Goal: Check status: Check status

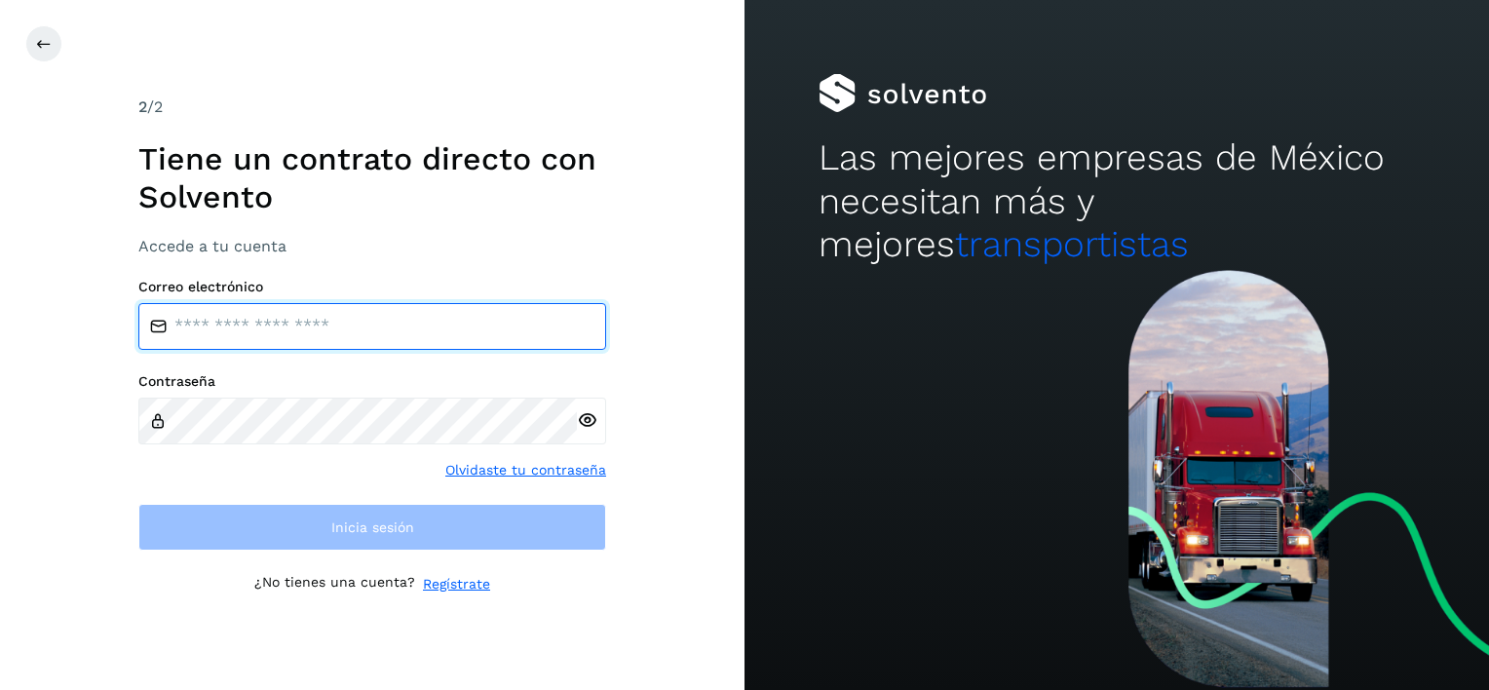
click at [308, 335] on input "email" at bounding box center [372, 326] width 468 height 47
type input "**********"
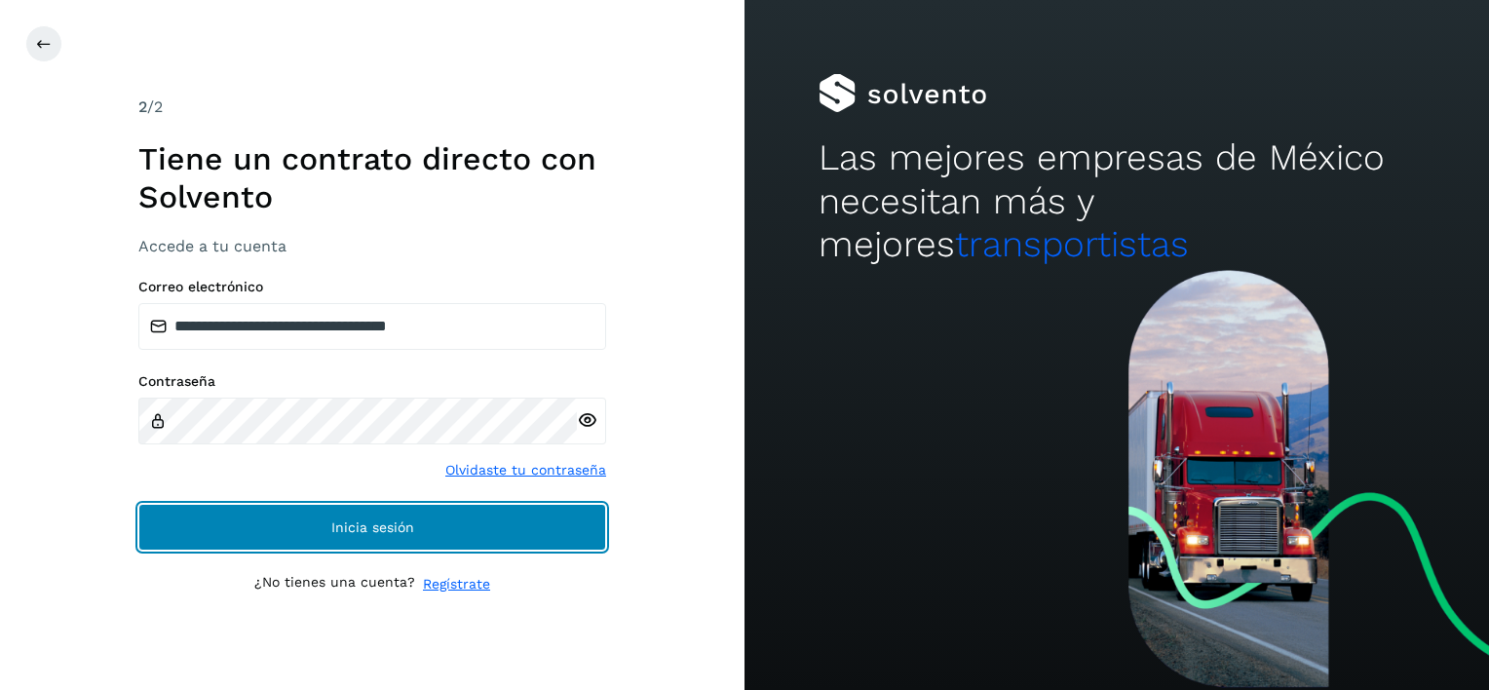
click at [331, 528] on span "Inicia sesión" at bounding box center [372, 527] width 83 height 14
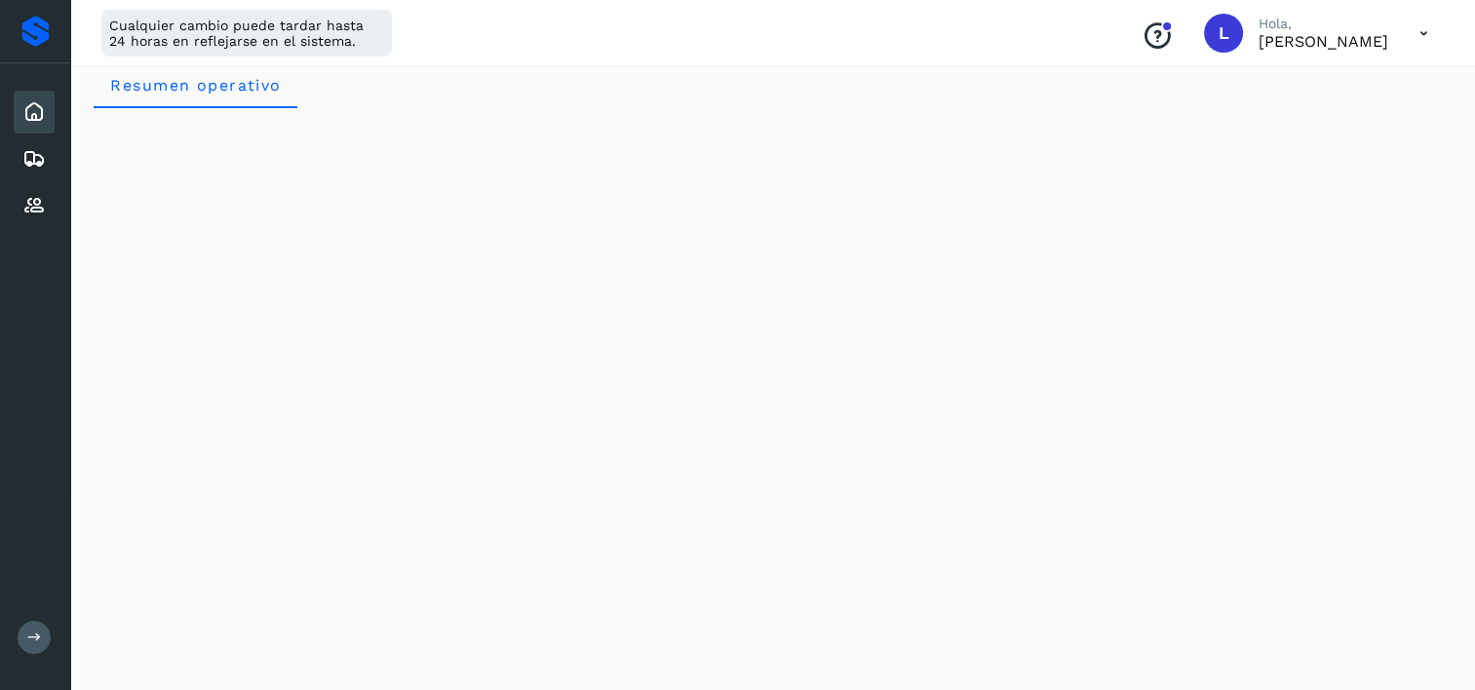
scroll to position [32, 0]
click at [35, 150] on icon at bounding box center [33, 158] width 23 height 23
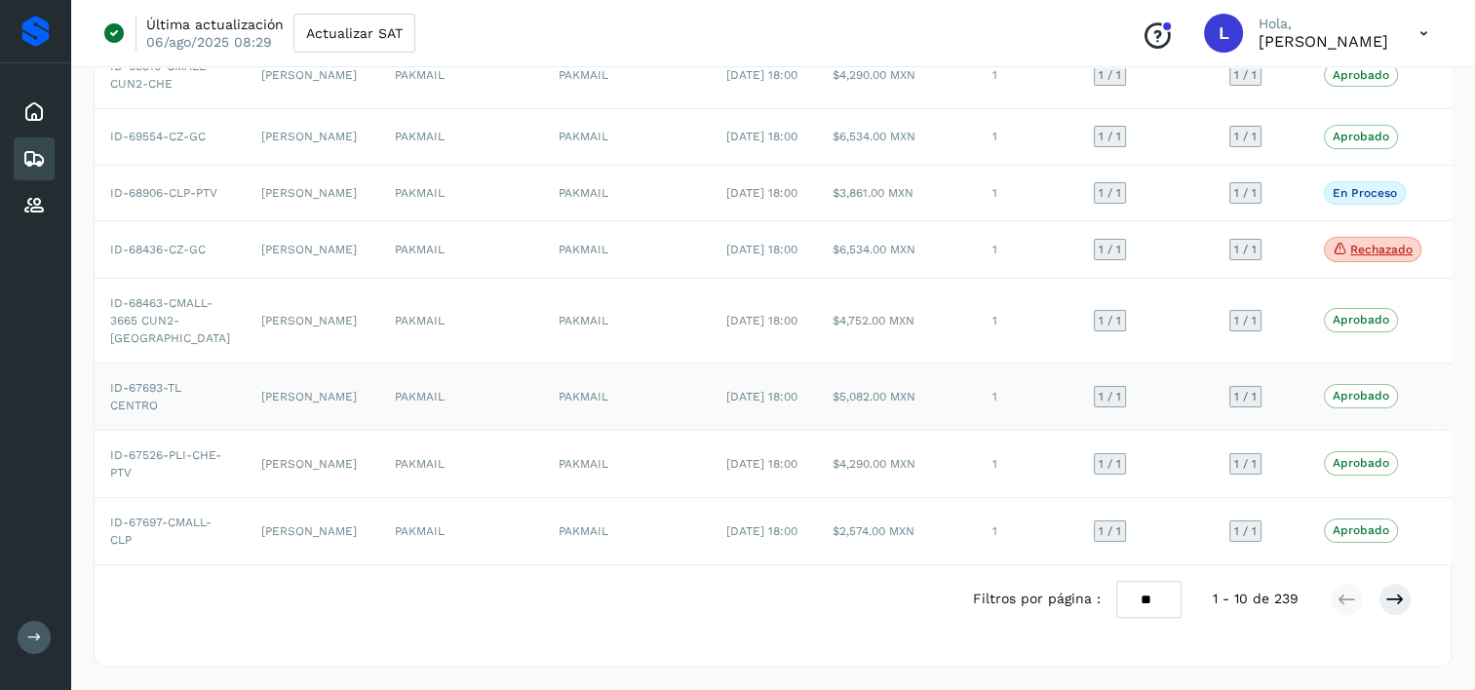
scroll to position [585, 0]
click at [304, 430] on td "[PERSON_NAME]" at bounding box center [313, 396] width 134 height 67
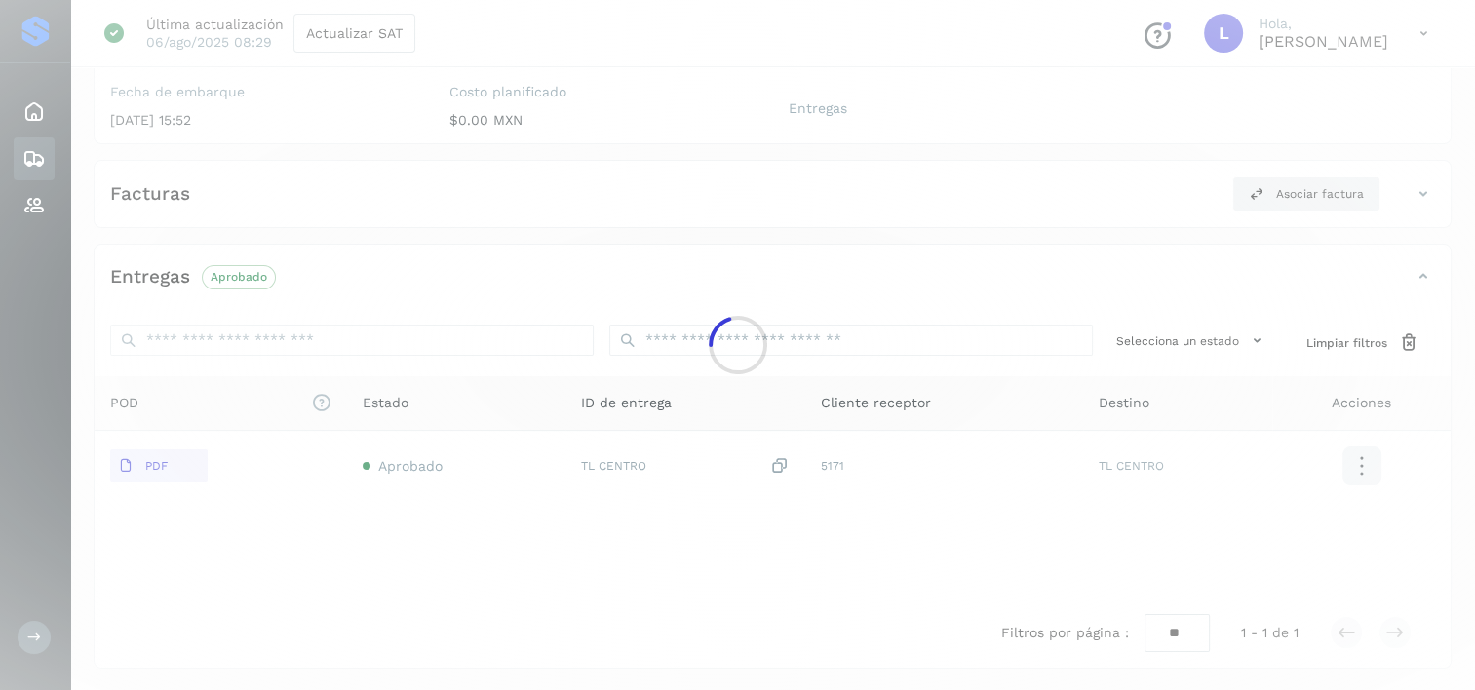
scroll to position [240, 0]
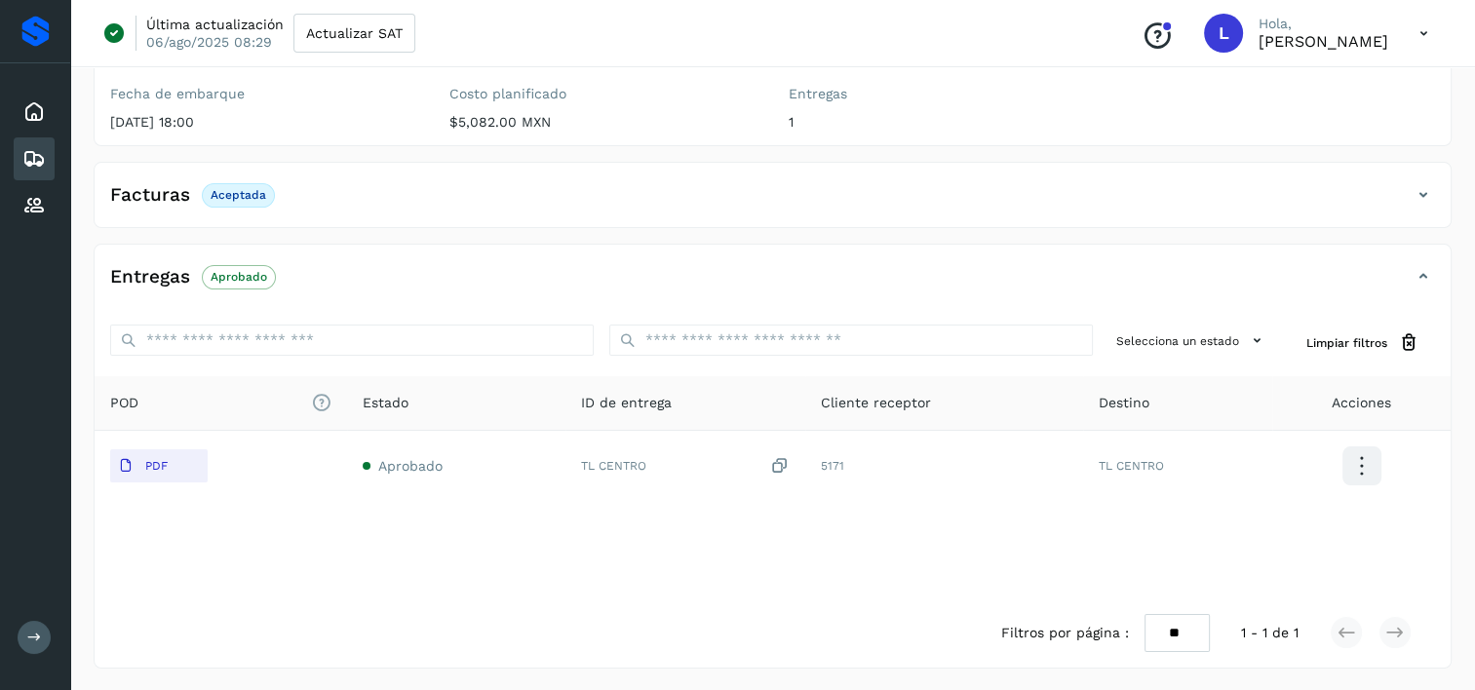
click at [36, 151] on icon at bounding box center [33, 158] width 23 height 23
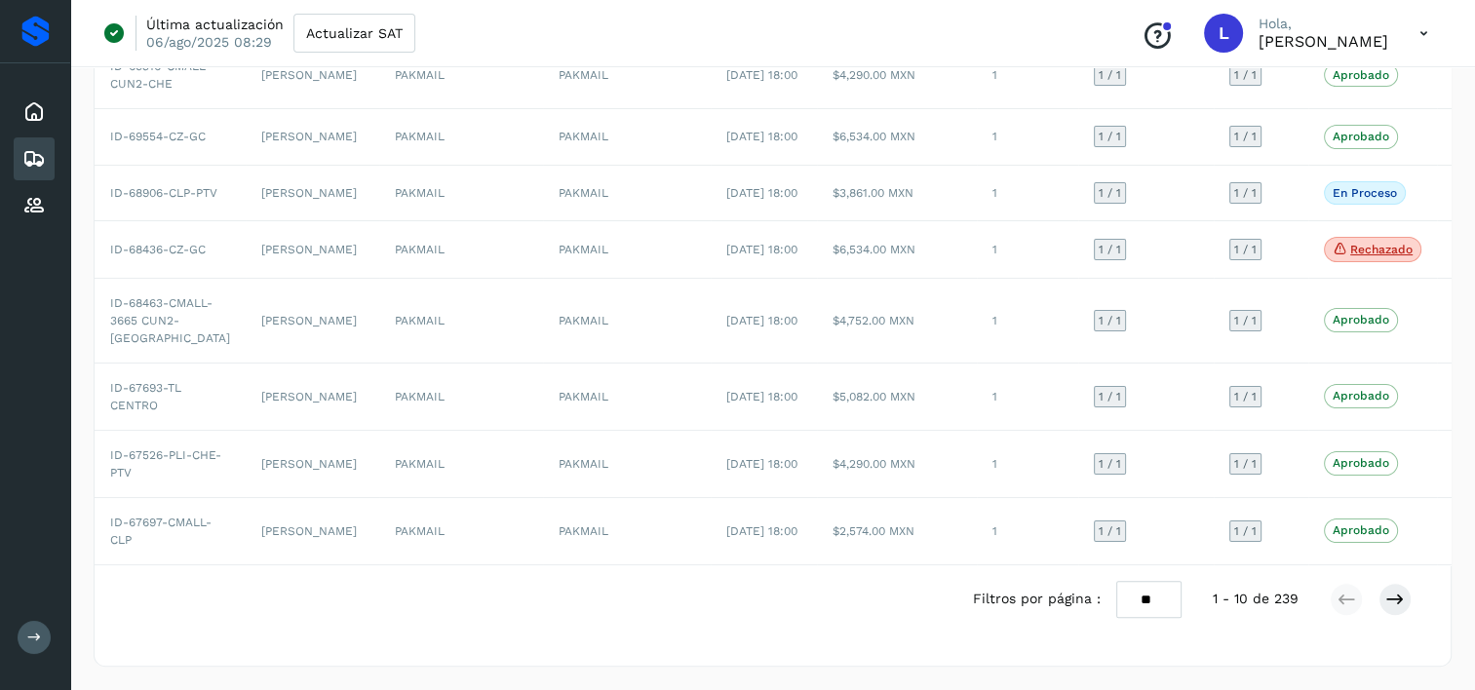
scroll to position [780, 0]
click at [270, 221] on td "[PERSON_NAME]" at bounding box center [313, 250] width 134 height 58
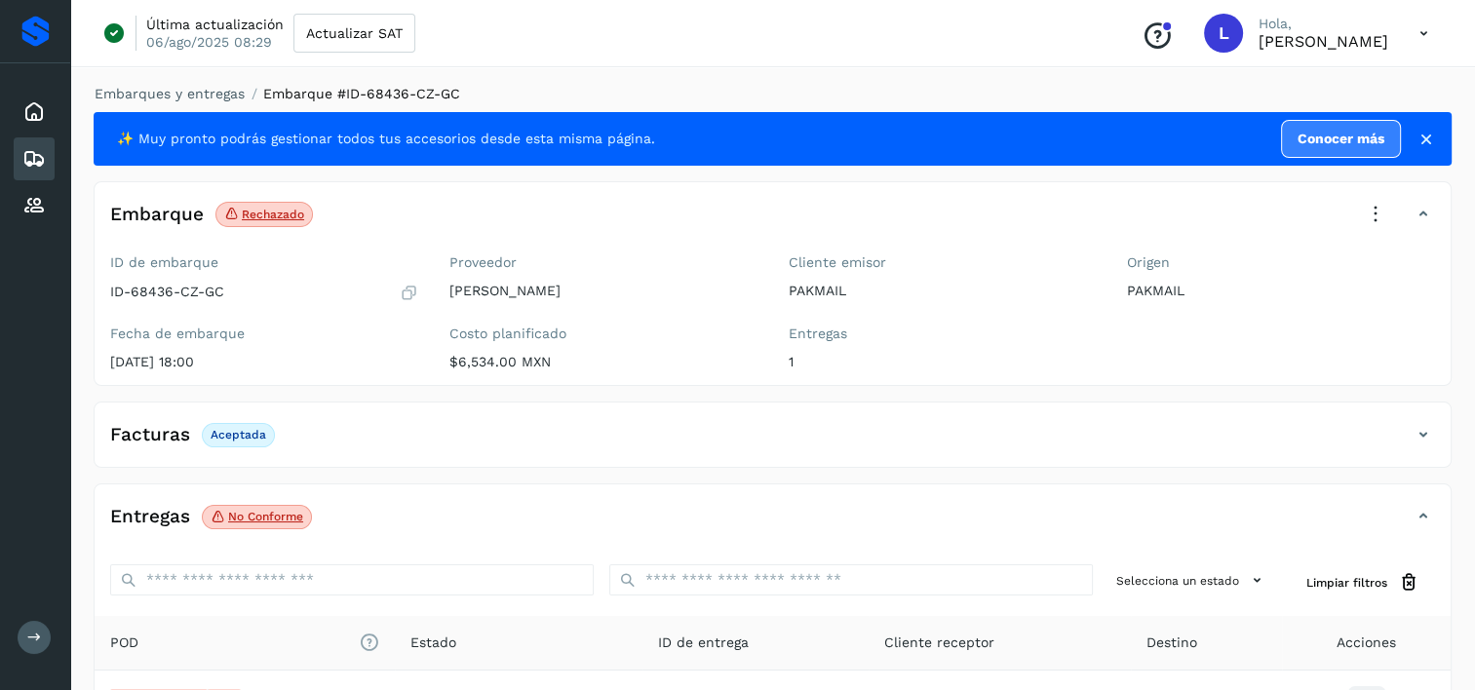
click at [246, 519] on p "No conforme" at bounding box center [265, 517] width 75 height 14
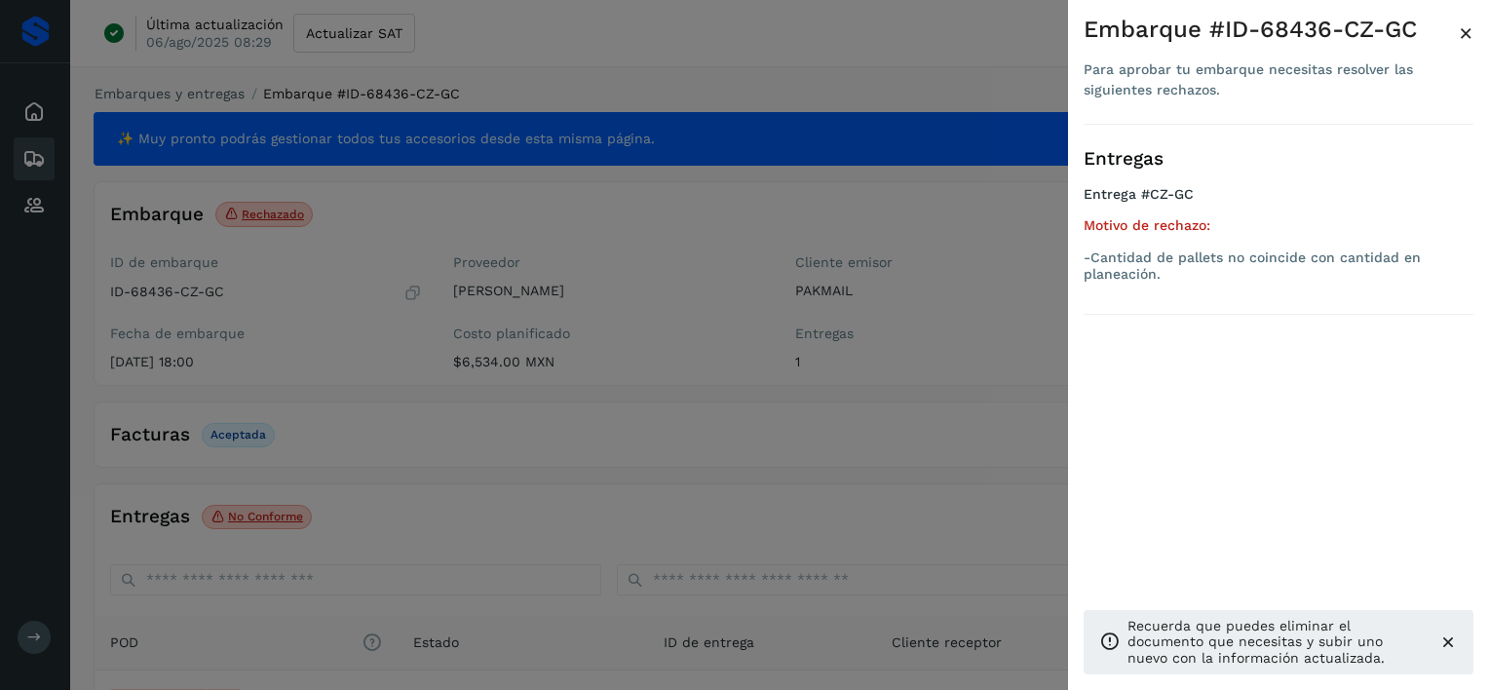
click at [232, 514] on div at bounding box center [744, 345] width 1489 height 690
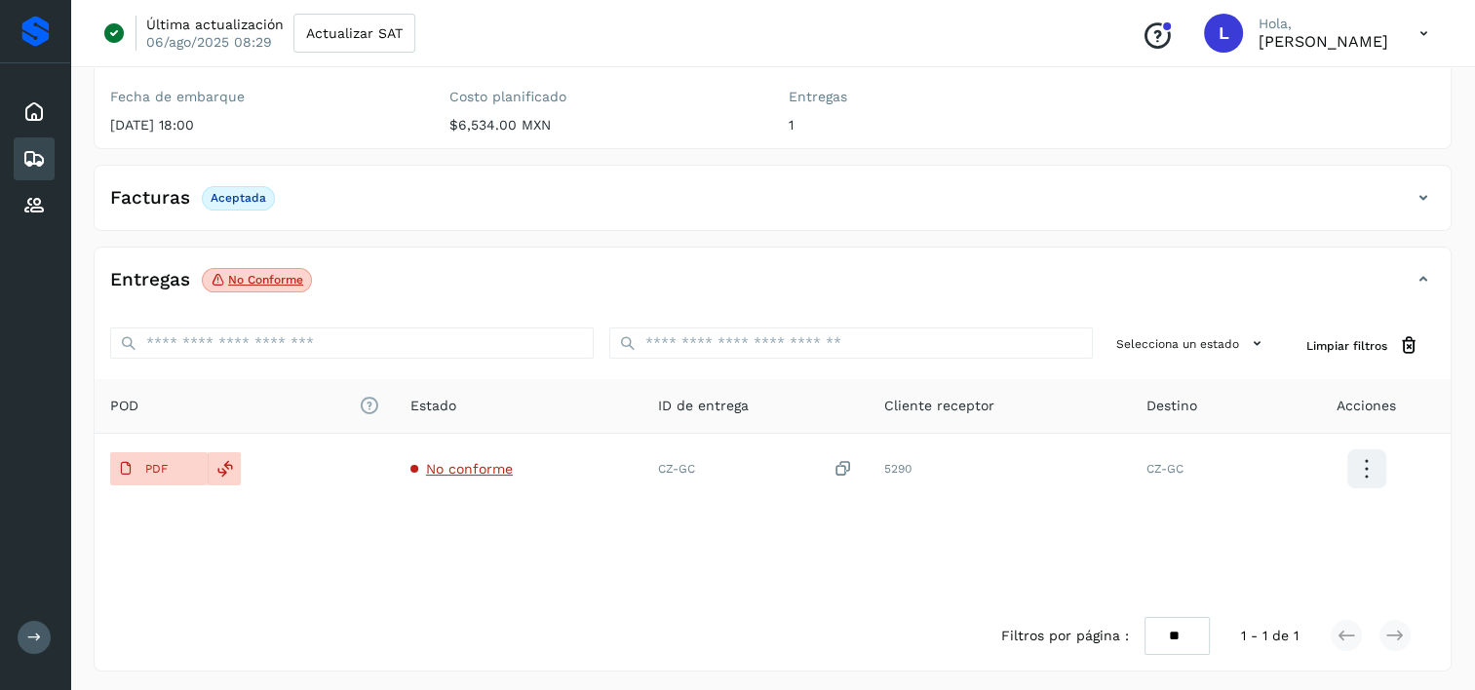
scroll to position [240, 0]
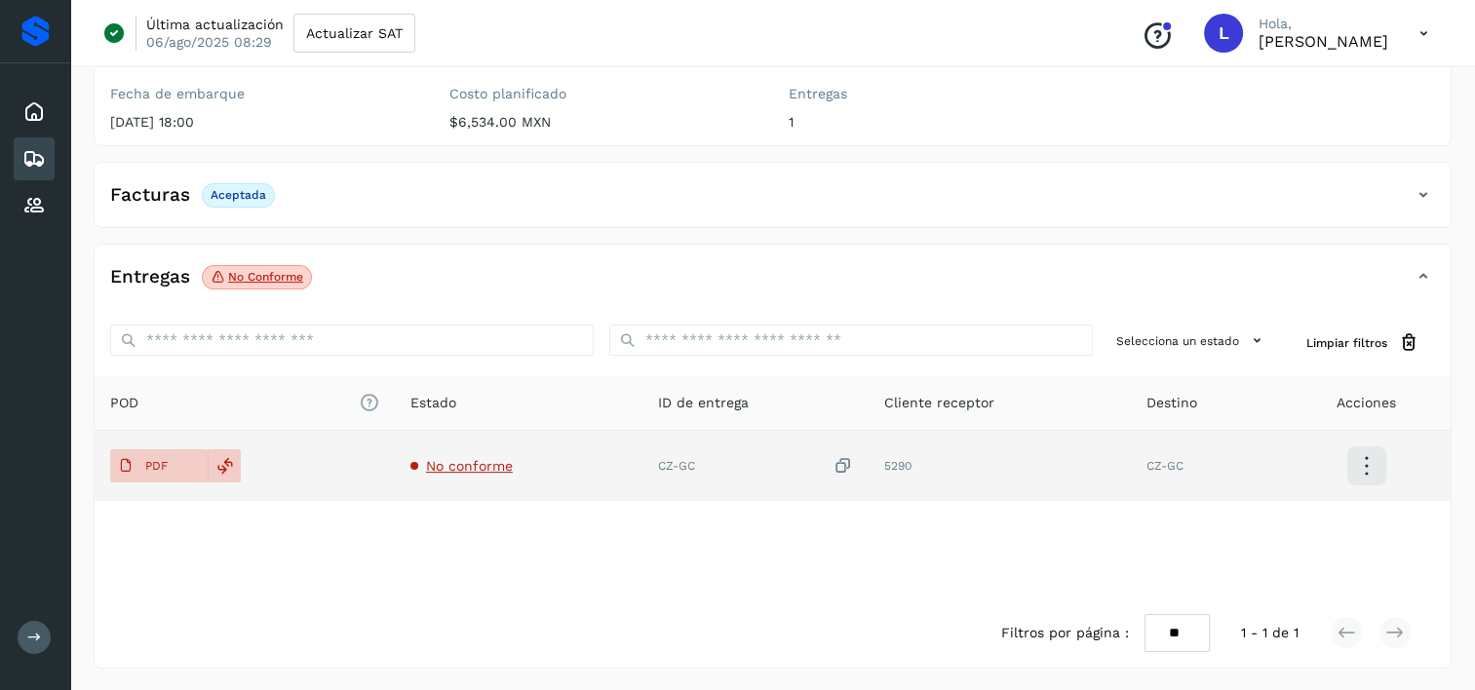
click at [457, 471] on span "No conforme" at bounding box center [469, 466] width 87 height 16
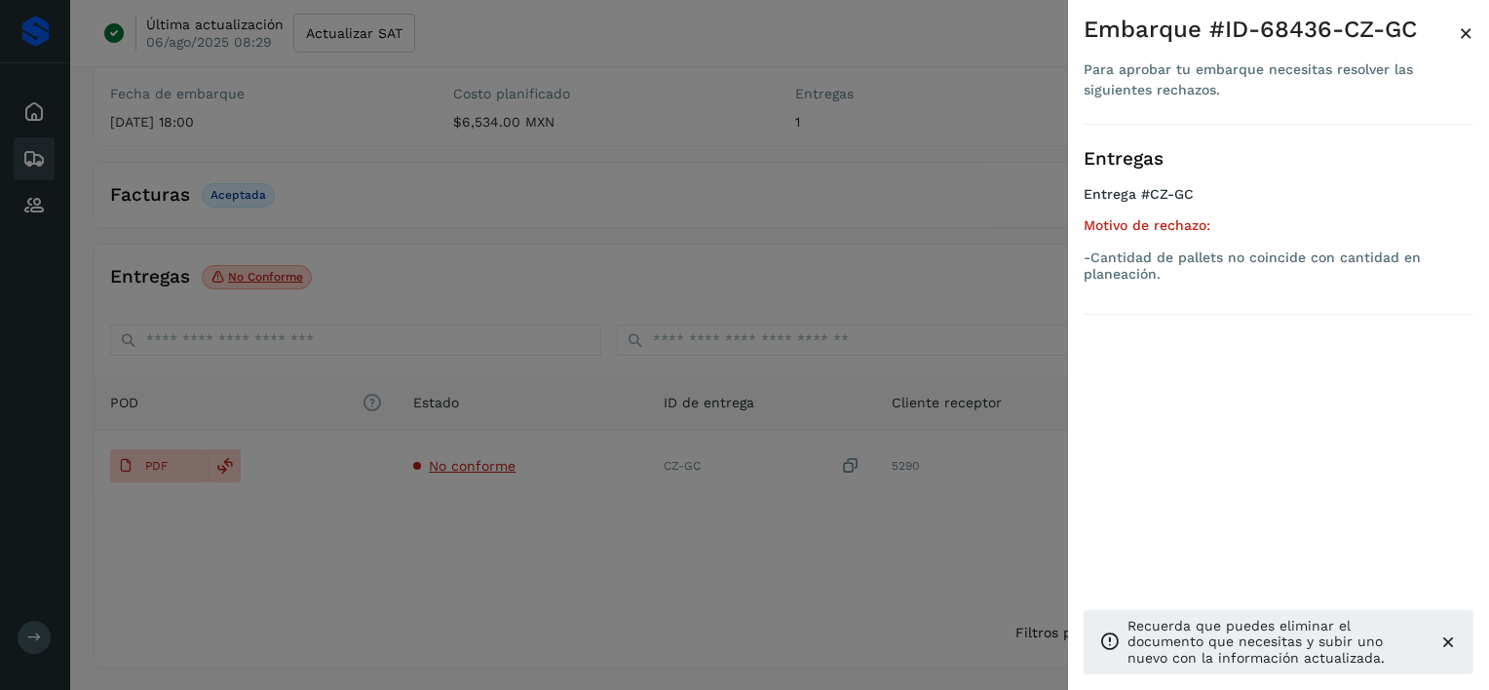
click at [1216, 476] on div "Entregas Entrega #CZ-GC Motivo de rechazo: -Cantidad de pallets no coincide con…" at bounding box center [1279, 415] width 390 height 581
click at [667, 203] on div at bounding box center [744, 345] width 1489 height 690
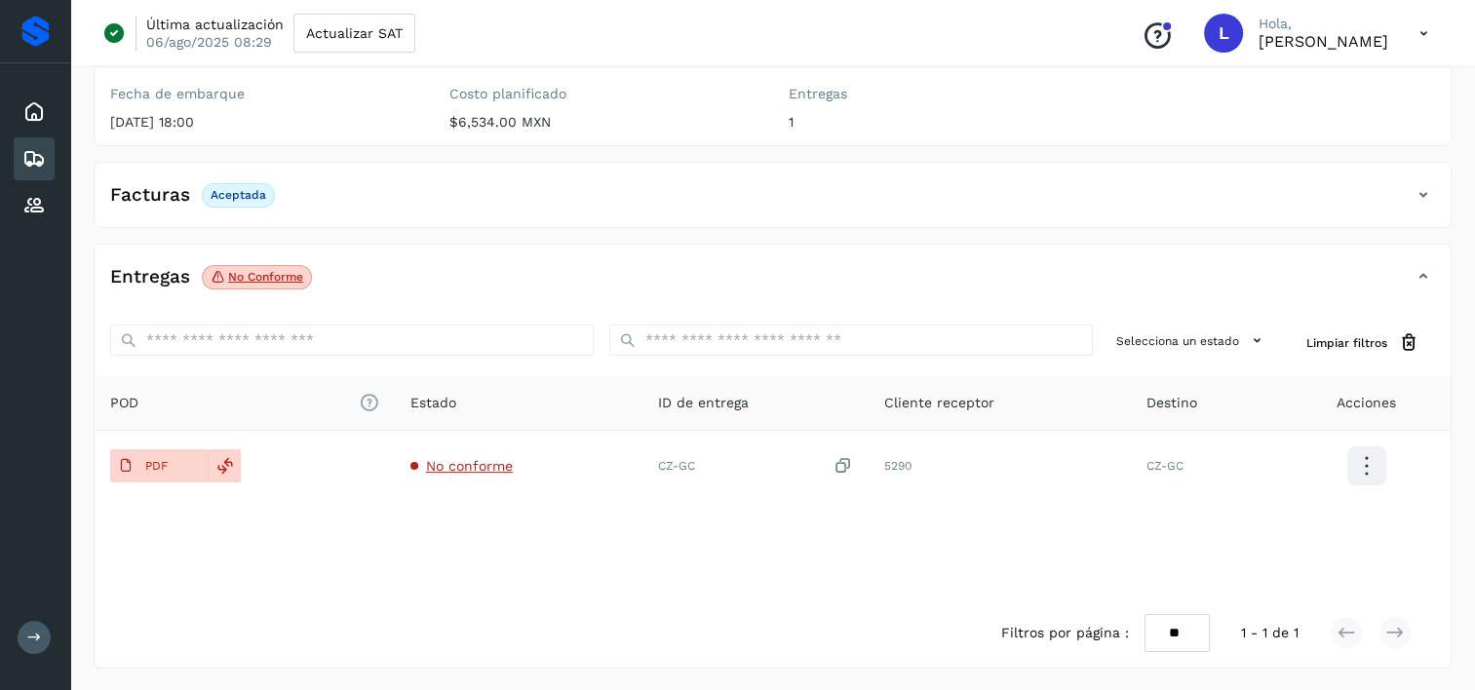
click at [31, 160] on icon at bounding box center [33, 158] width 23 height 23
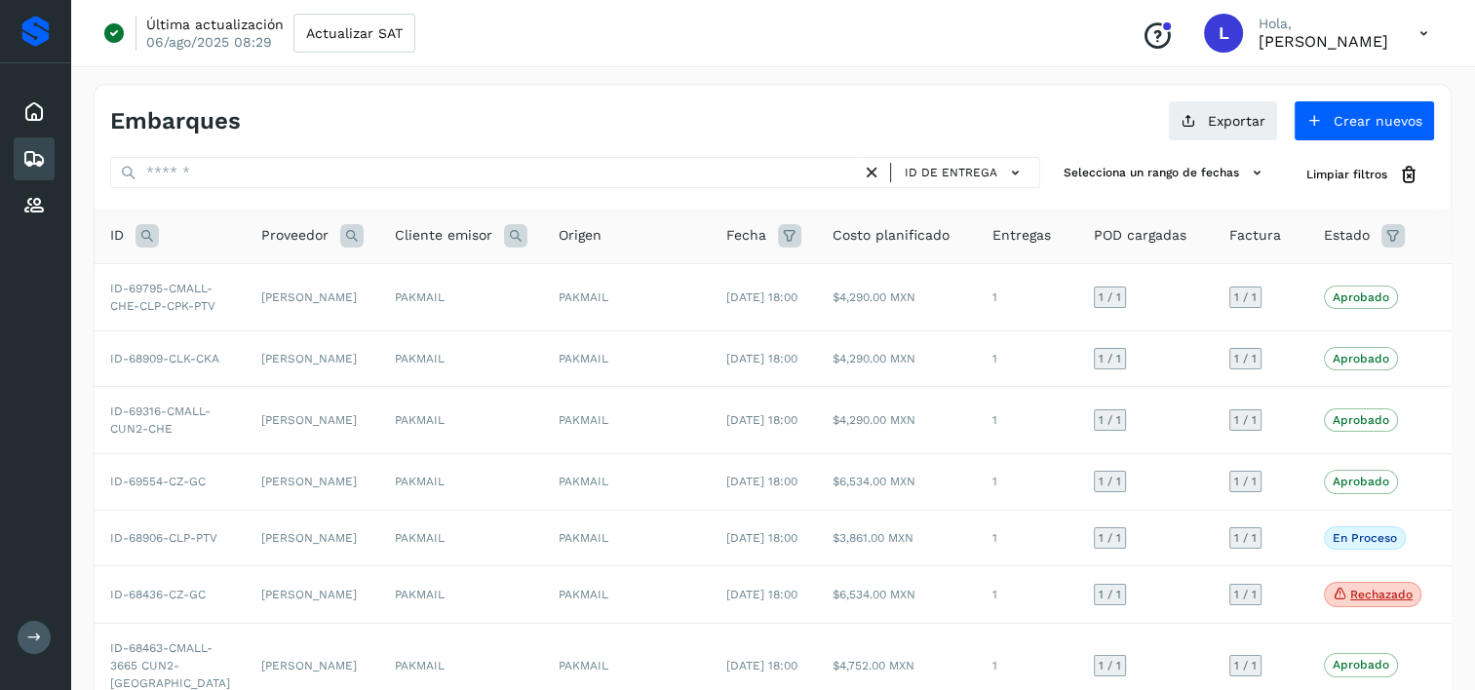
click at [1423, 28] on icon at bounding box center [1423, 34] width 40 height 40
click at [1317, 129] on div "Cerrar sesión" at bounding box center [1326, 125] width 232 height 37
